Goal: Task Accomplishment & Management: Manage account settings

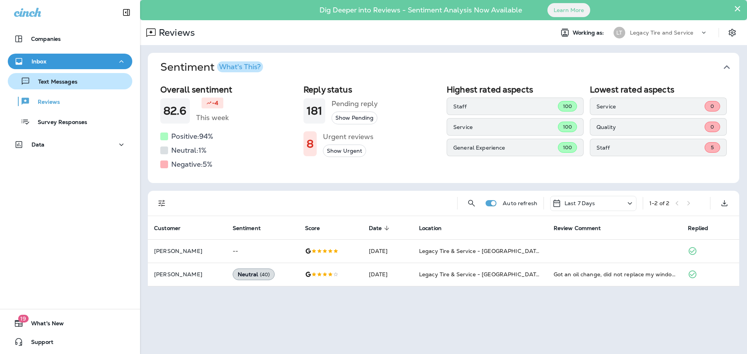
click at [61, 84] on p "Text Messages" at bounding box center [53, 82] width 47 height 7
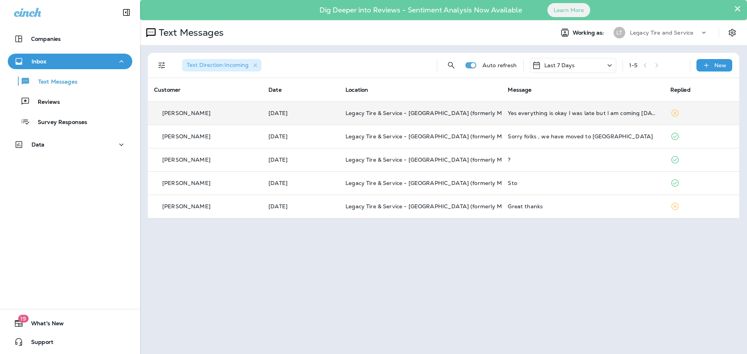
click at [193, 112] on p "[PERSON_NAME]" at bounding box center [186, 113] width 48 height 6
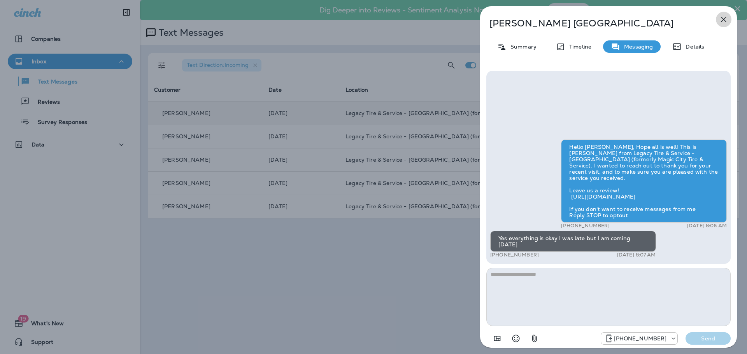
click at [723, 19] on icon "button" at bounding box center [723, 19] width 5 height 5
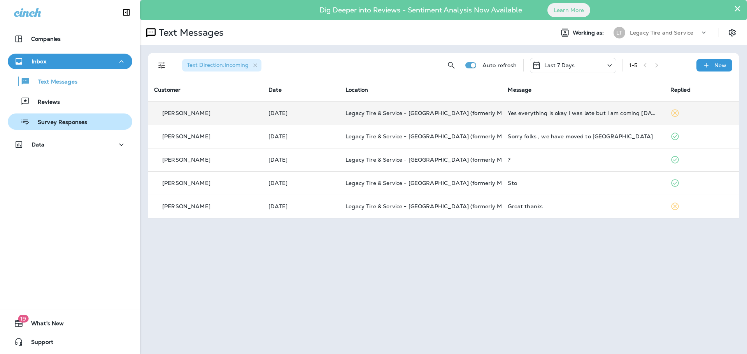
click at [57, 124] on p "Survey Responses" at bounding box center [58, 122] width 57 height 7
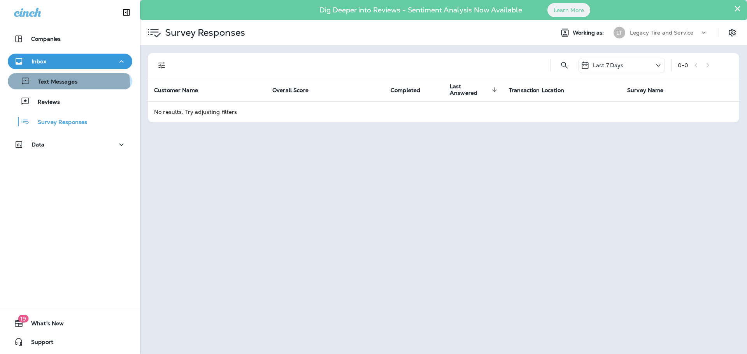
click at [60, 85] on p "Text Messages" at bounding box center [53, 82] width 47 height 7
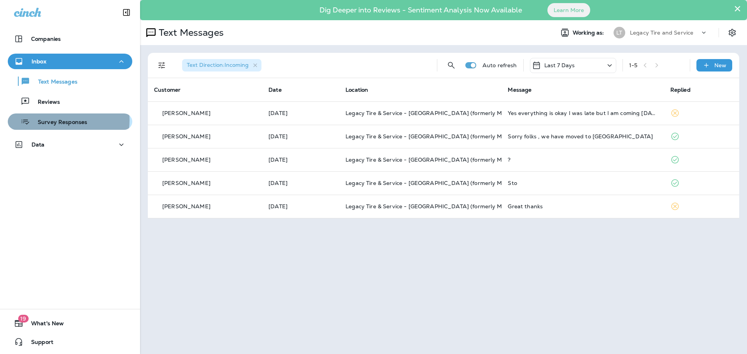
click at [57, 120] on p "Survey Responses" at bounding box center [58, 122] width 57 height 7
